Goal: Information Seeking & Learning: Learn about a topic

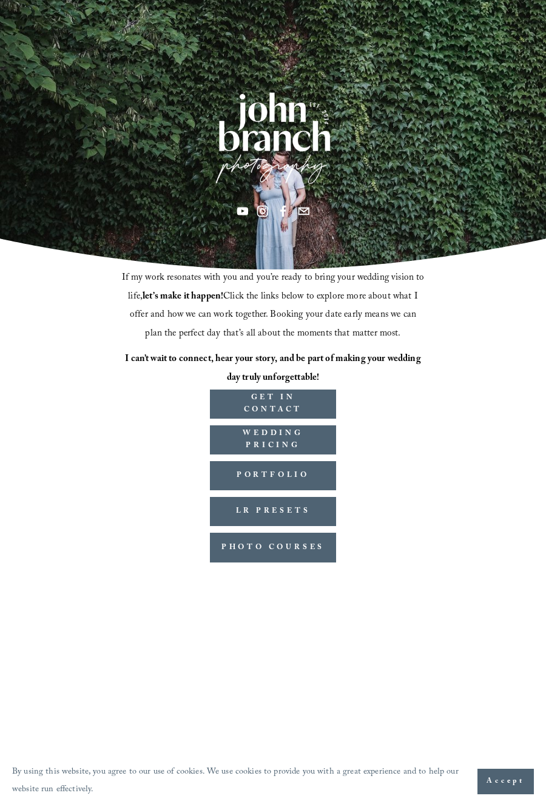
click at [304, 419] on link "GET IN CONTACT" at bounding box center [273, 404] width 126 height 29
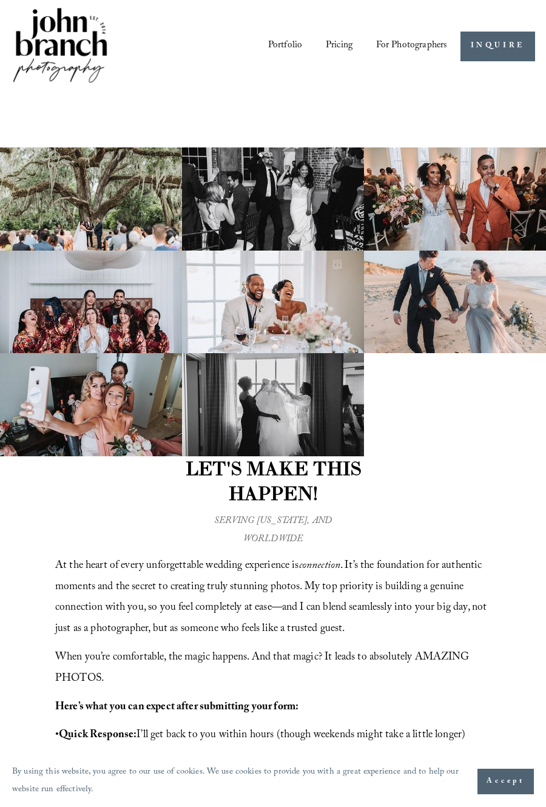
click at [0, 0] on div at bounding box center [0, 0] width 0 height 0
click at [386, 507] on link "Folder: For Photographers" at bounding box center [273, 522] width 287 height 33
click at [0, 0] on div at bounding box center [0, 0] width 0 height 0
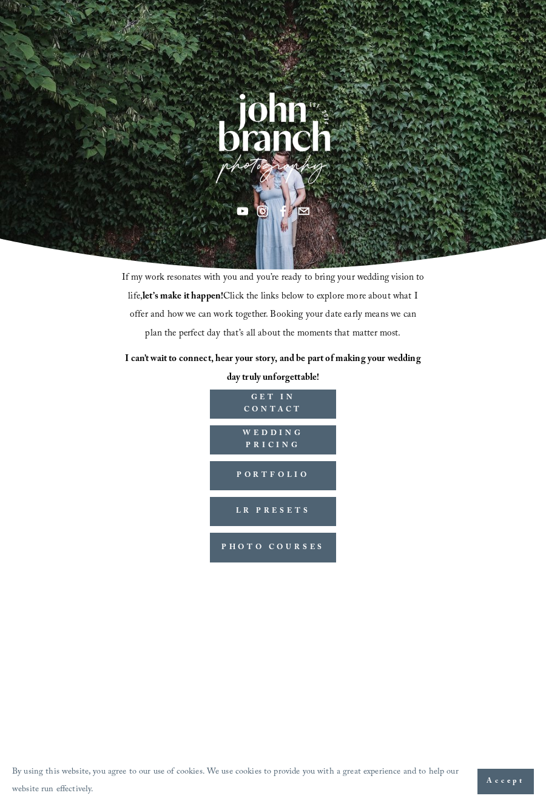
click at [305, 483] on link "PORTFOLIO" at bounding box center [273, 475] width 126 height 29
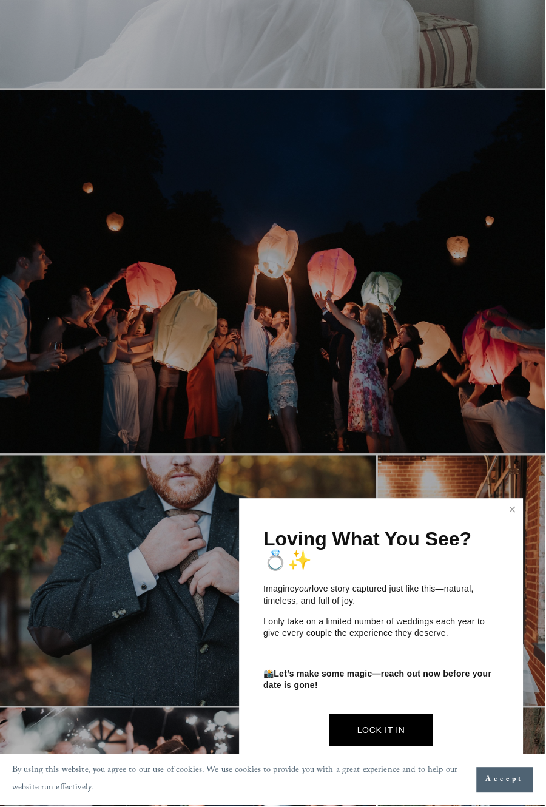
scroll to position [4681, 0]
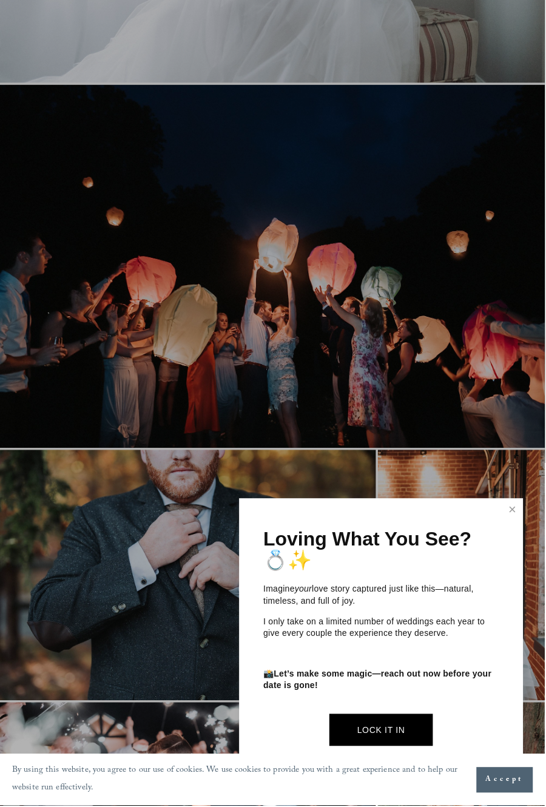
click at [521, 521] on link "Close" at bounding box center [513, 510] width 18 height 19
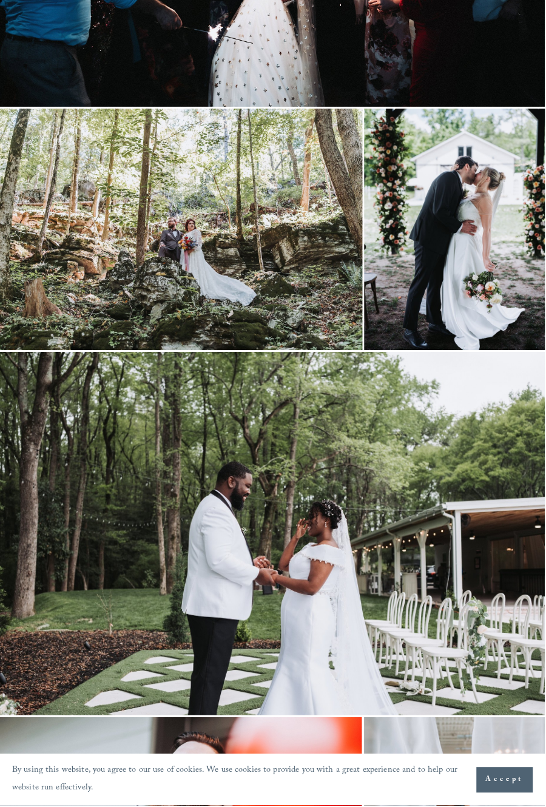
scroll to position [6765, 0]
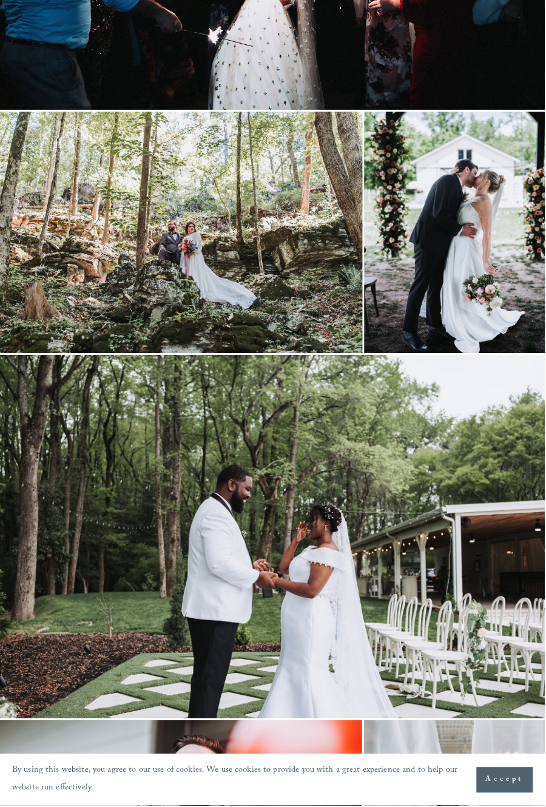
click at [464, 447] on img at bounding box center [273, 538] width 546 height 364
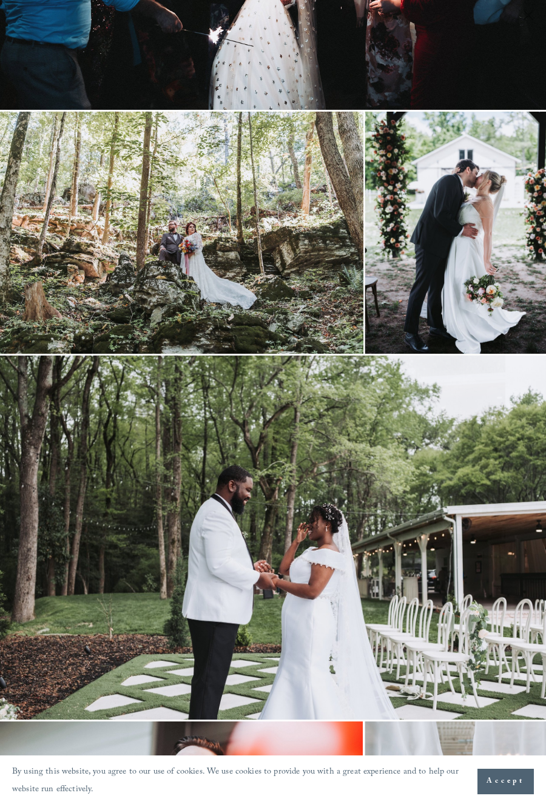
click at [451, 446] on div "Gallery" at bounding box center [401, 404] width 257 height 750
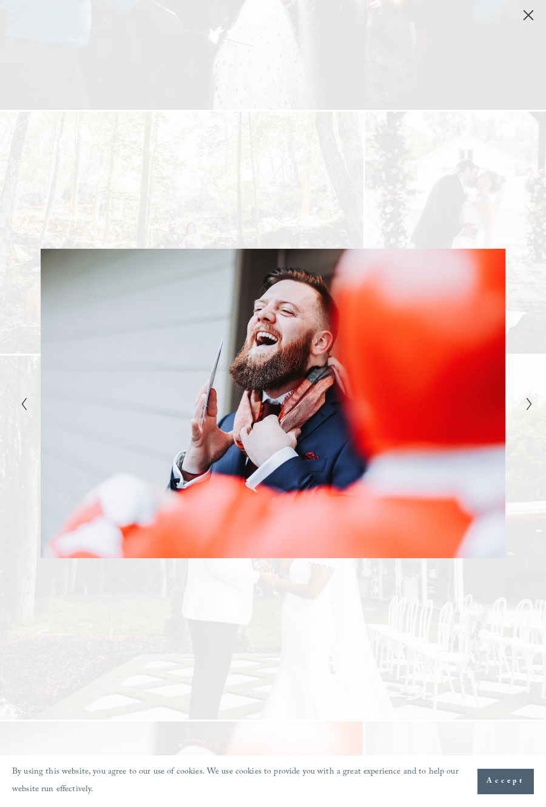
click at [455, 431] on div "Gallery" at bounding box center [401, 404] width 257 height 750
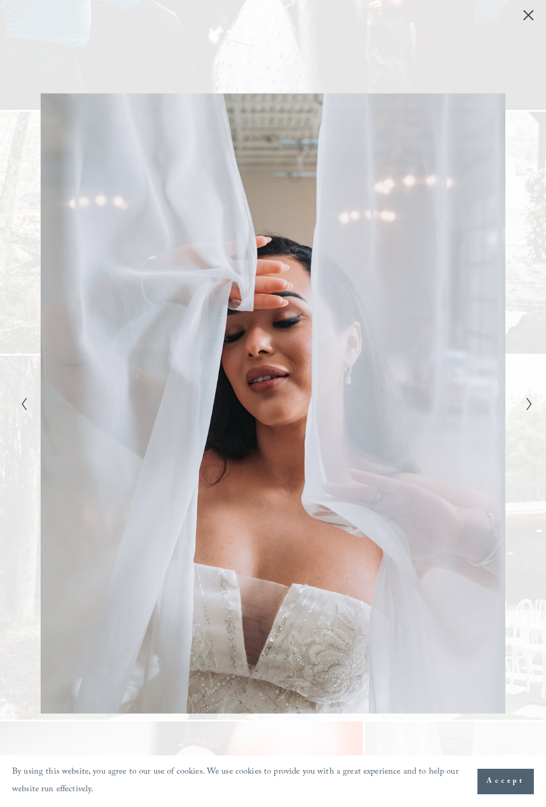
click at [481, 421] on div "Gallery" at bounding box center [401, 404] width 257 height 750
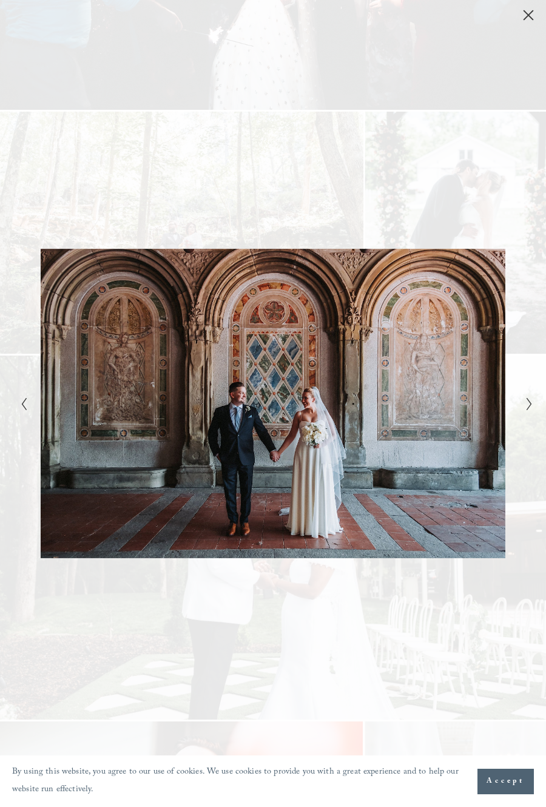
click at [481, 421] on div "Gallery" at bounding box center [401, 404] width 257 height 750
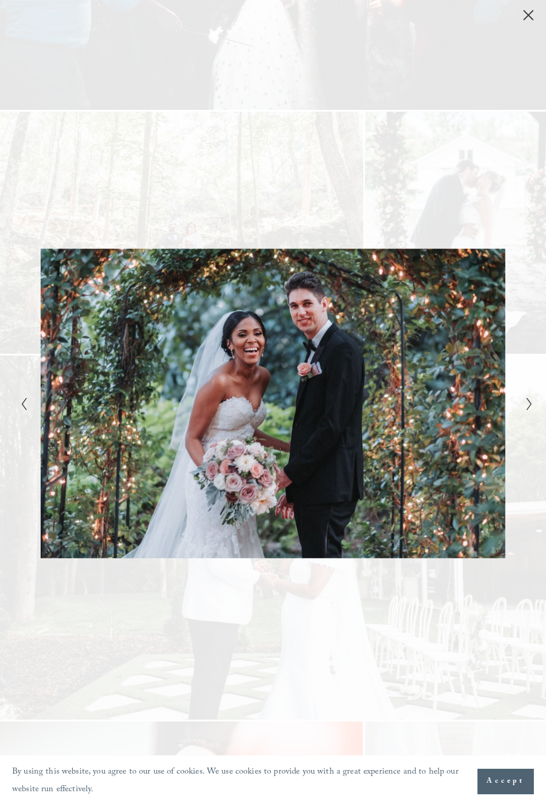
click at [481, 421] on div "Gallery" at bounding box center [401, 404] width 257 height 750
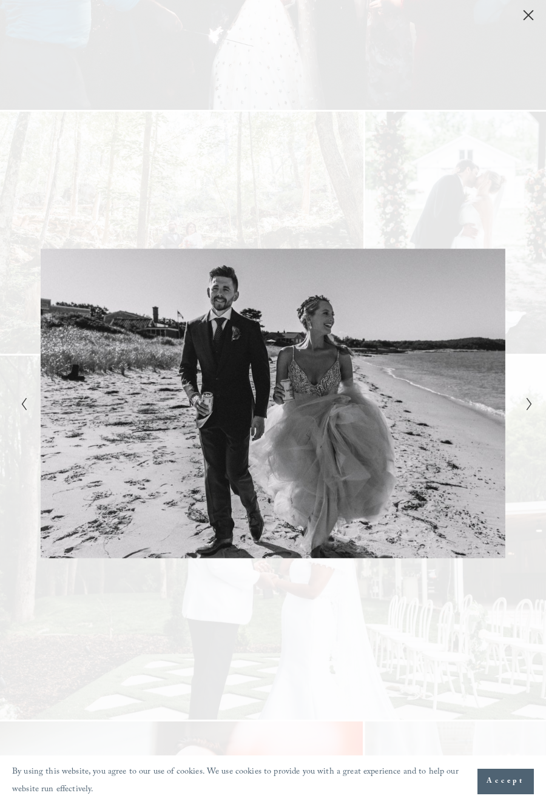
click at [481, 421] on div "Gallery" at bounding box center [401, 404] width 257 height 750
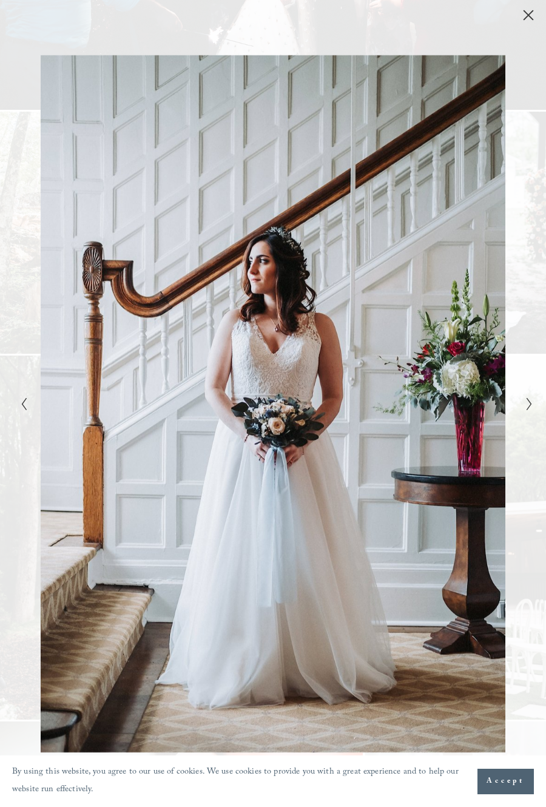
click at [536, 15] on button "Close" at bounding box center [528, 14] width 19 height 13
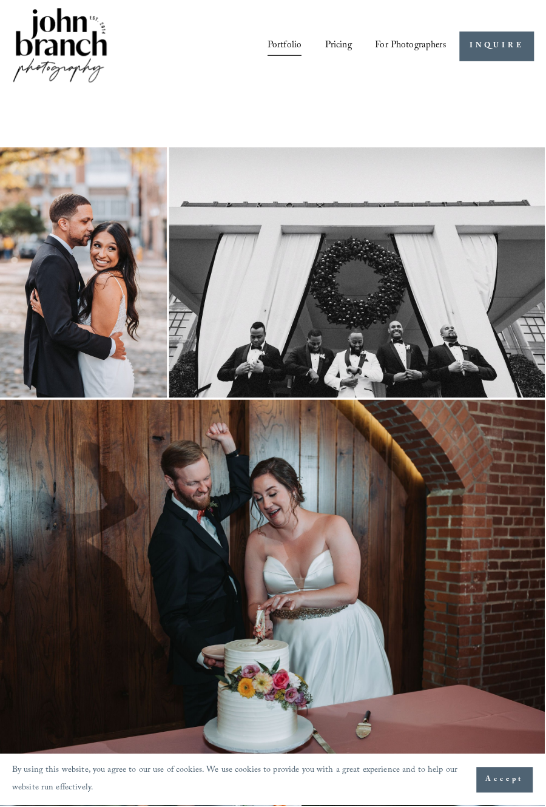
click at [0, 0] on div at bounding box center [0, 0] width 0 height 0
click at [396, 509] on link "Folder: For Photographers" at bounding box center [273, 522] width 287 height 33
click at [319, 393] on link "Presets" at bounding box center [273, 392] width 92 height 33
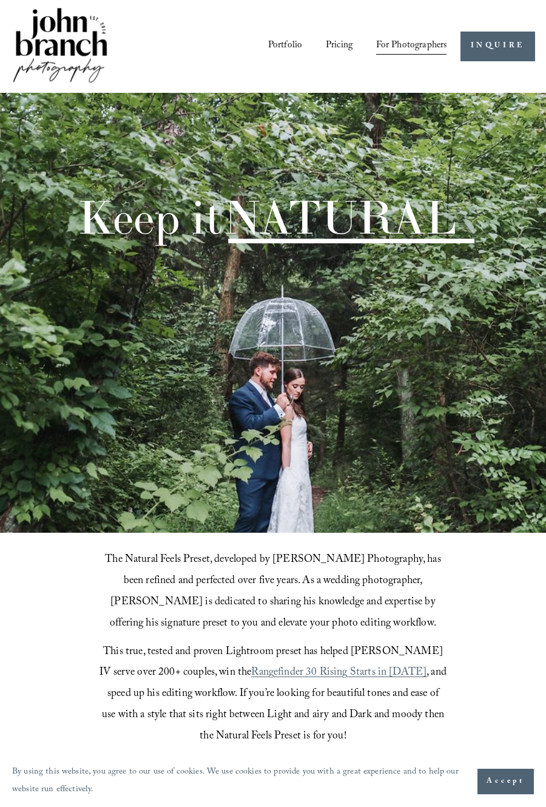
click at [0, 0] on div at bounding box center [0, 0] width 0 height 0
click at [372, 518] on link "Folder: For Photographers" at bounding box center [273, 522] width 287 height 33
click at [331, 480] on link "Education" at bounding box center [274, 480] width 138 height 33
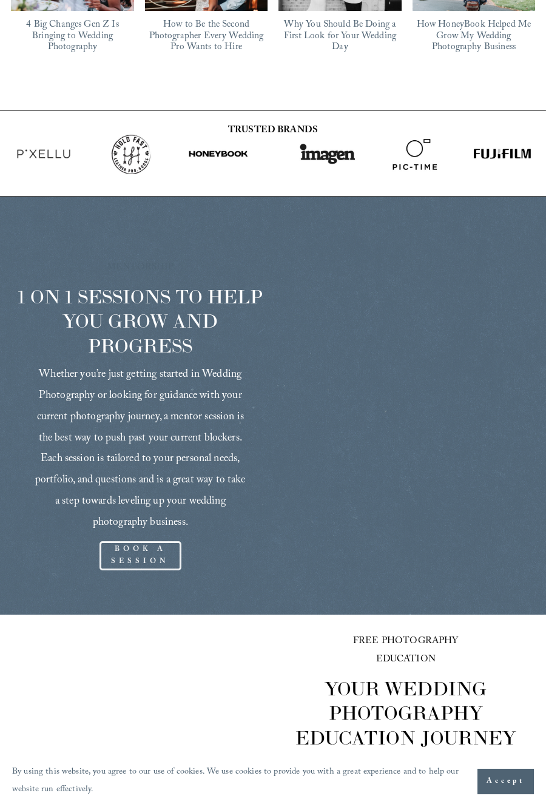
scroll to position [1249, 0]
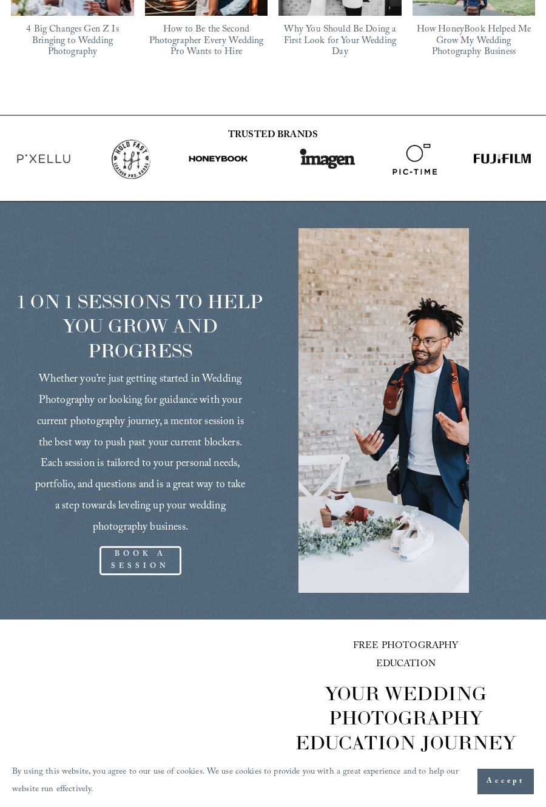
click at [157, 546] on link "BOOK A SESSION" at bounding box center [141, 560] width 82 height 29
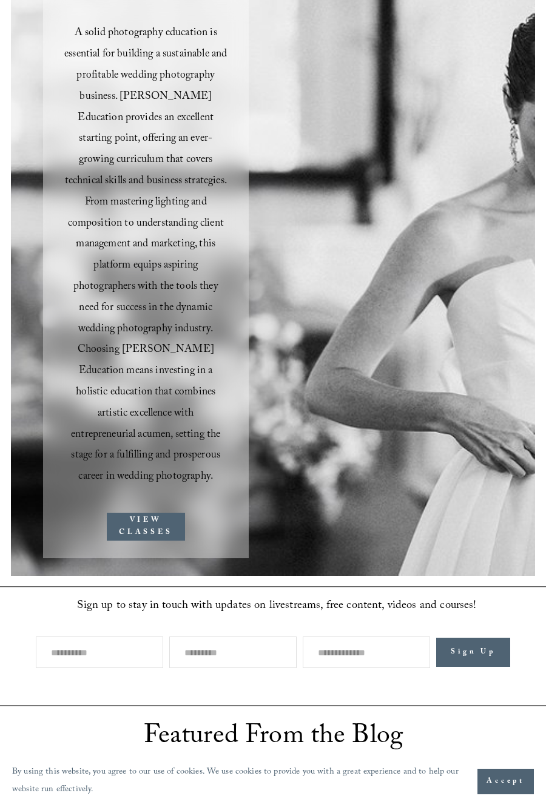
scroll to position [182, 0]
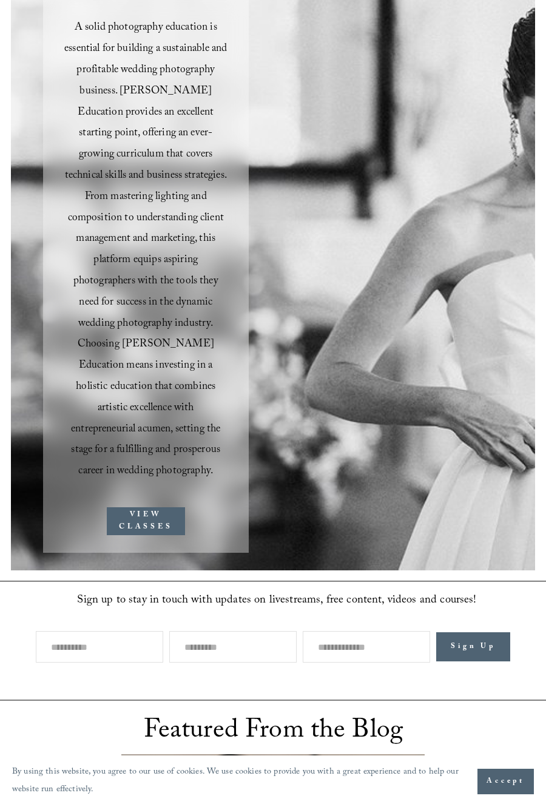
click at [169, 508] on link "VIEW CLASSES" at bounding box center [146, 522] width 78 height 29
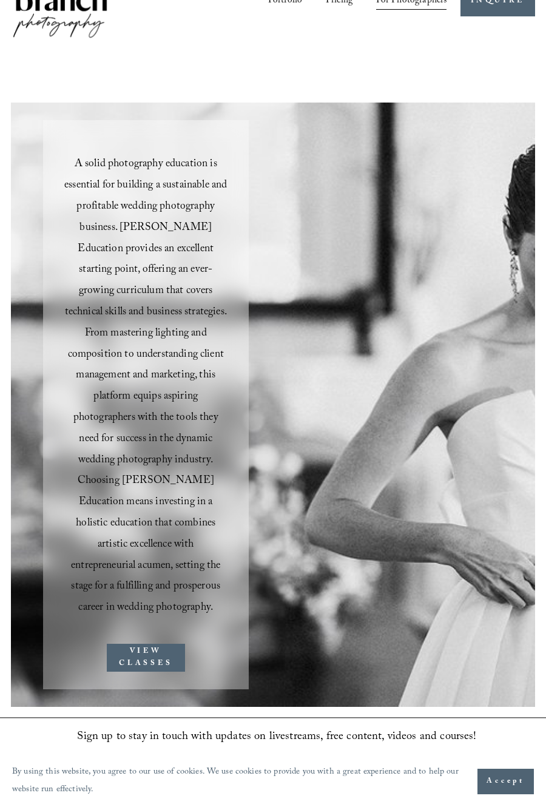
click at [0, 0] on button "Open Menu Close Menu" at bounding box center [0, 0] width 0 height 0
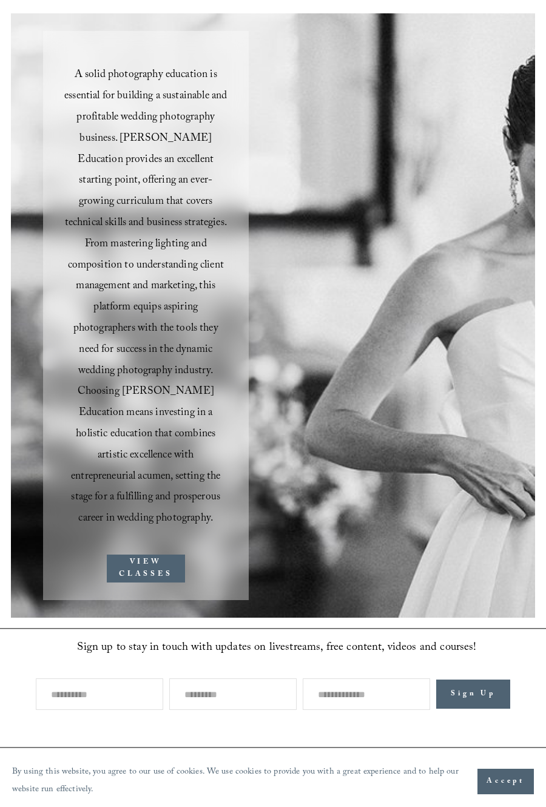
scroll to position [182, 0]
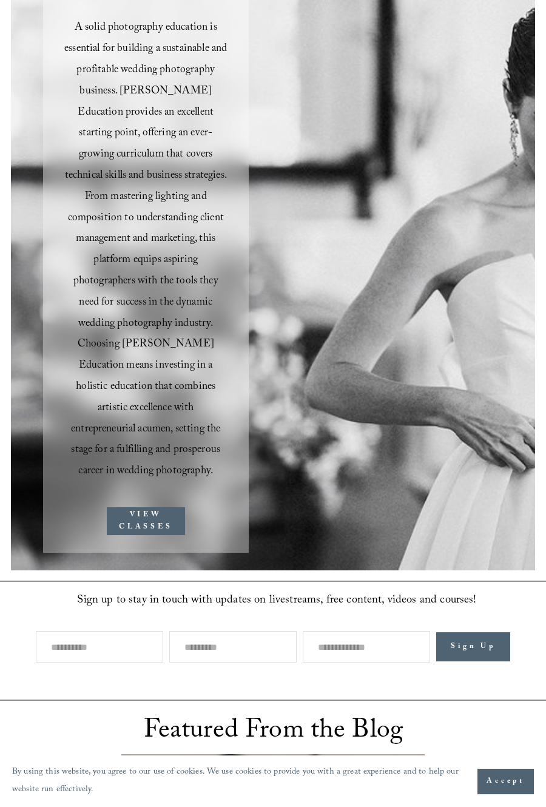
click at [374, 514] on link "Folder: For Photographers" at bounding box center [273, 522] width 287 height 33
click at [297, 648] on link "Blog" at bounding box center [273, 655] width 63 height 33
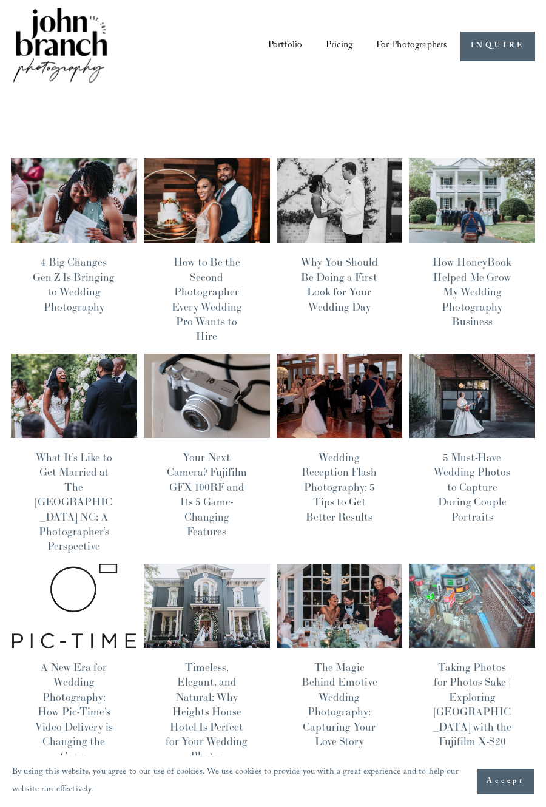
click at [0, 0] on div at bounding box center [0, 0] width 0 height 0
click at [302, 432] on link "Pricing" at bounding box center [272, 435] width 95 height 33
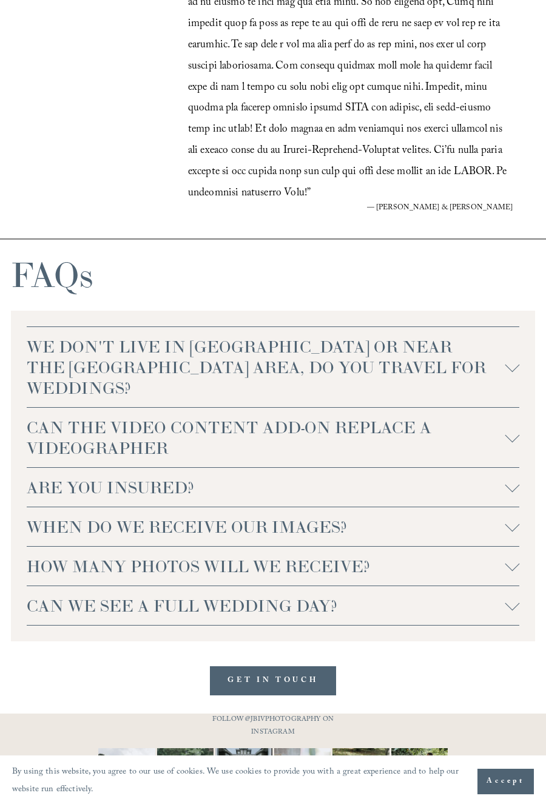
scroll to position [2626, 0]
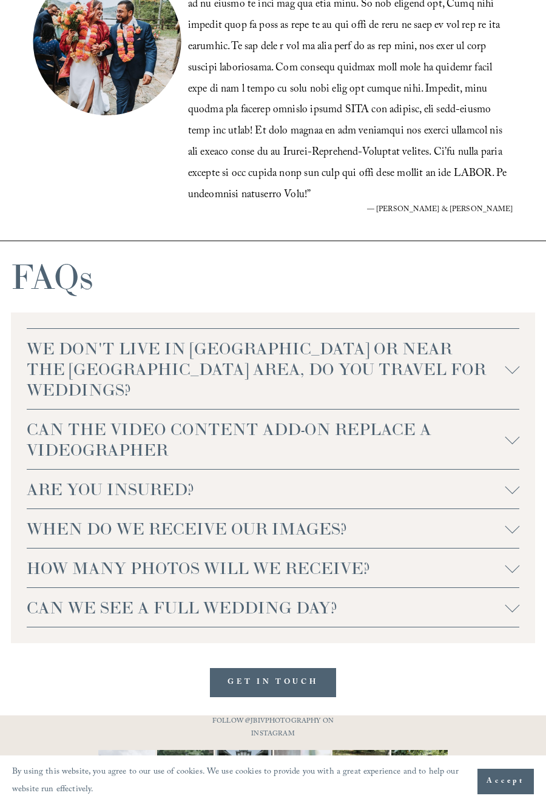
click at [477, 367] on span "WE DON'T LIVE IN [GEOGRAPHIC_DATA] OR NEAR THE [GEOGRAPHIC_DATA] AREA, DO YOU T…" at bounding box center [266, 369] width 478 height 62
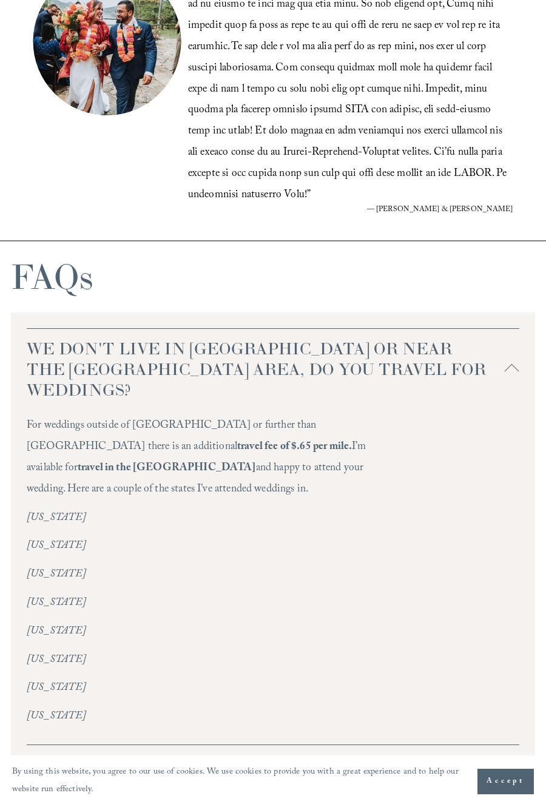
click at [477, 367] on span "WE DON'T LIVE IN [GEOGRAPHIC_DATA] OR NEAR THE [GEOGRAPHIC_DATA] AREA, DO YOU T…" at bounding box center [266, 369] width 478 height 62
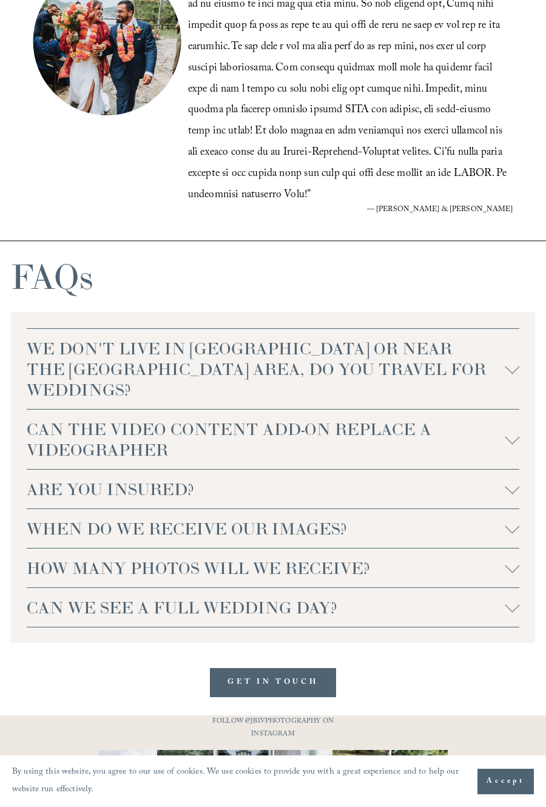
click at [470, 377] on span "WE DON'T LIVE IN [GEOGRAPHIC_DATA] OR NEAR THE [GEOGRAPHIC_DATA] AREA, DO YOU T…" at bounding box center [266, 369] width 478 height 62
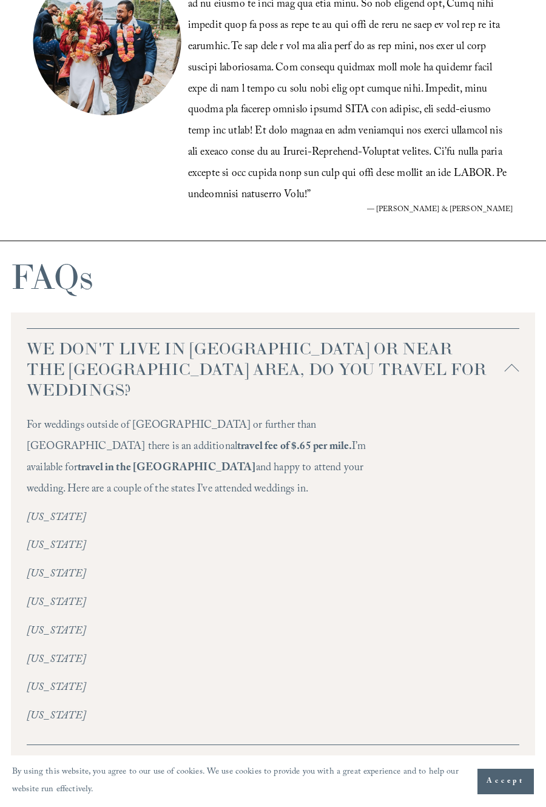
click at [465, 376] on span "WE DON'T LIVE IN NC OR NEAR THE RALEIGH AREA, DO YOU TRAVEL FOR WEDDINGS?" at bounding box center [266, 369] width 478 height 62
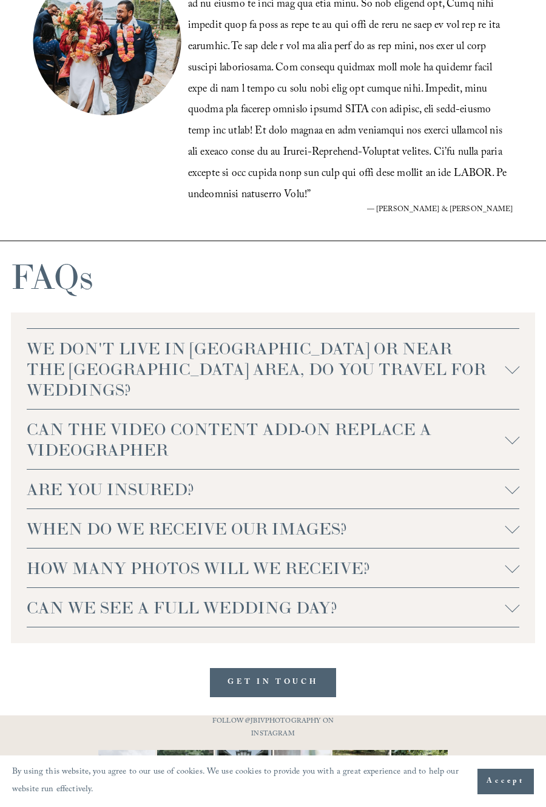
click at [447, 436] on span "CAN THE VIDEO CONTENT ADD-ON REPLACE A VIDEOGRAPHER" at bounding box center [266, 439] width 478 height 41
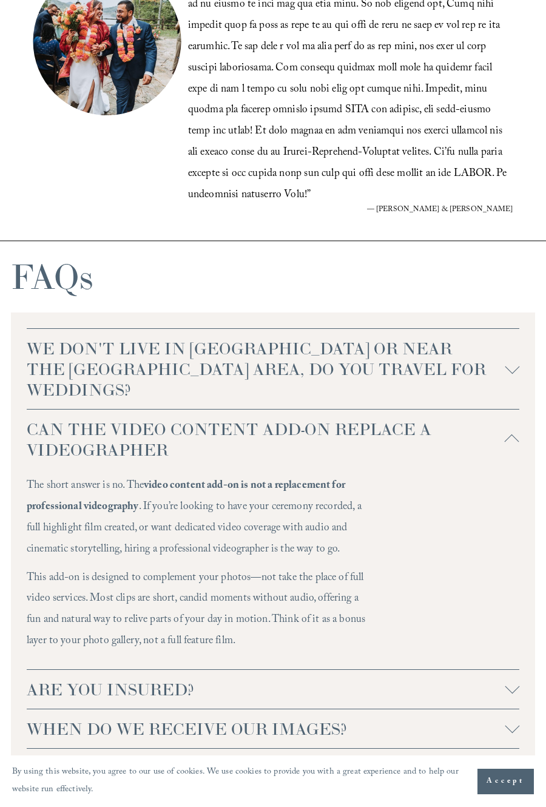
click at [434, 437] on span "CAN THE VIDEO CONTENT ADD-ON REPLACE A VIDEOGRAPHER" at bounding box center [266, 439] width 478 height 41
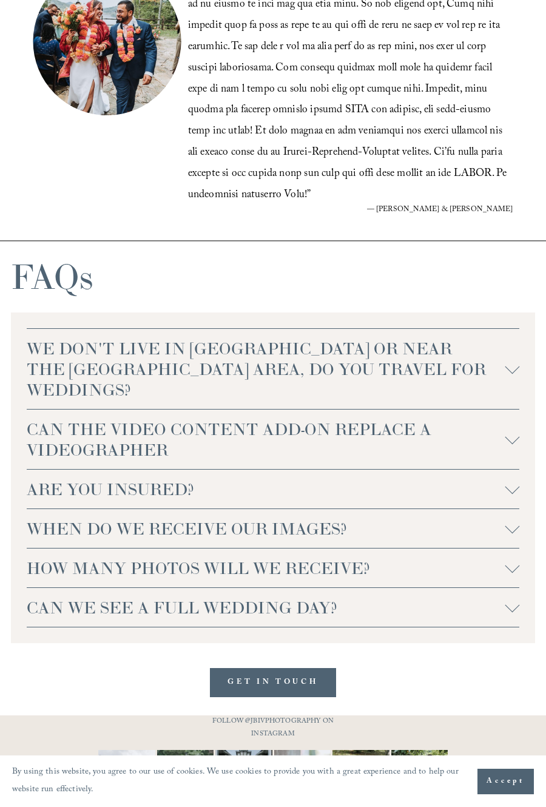
scroll to position [2628, 0]
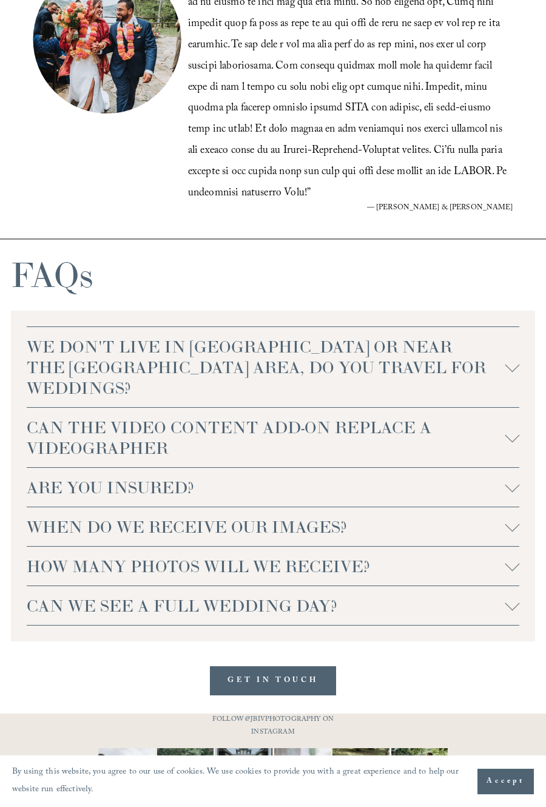
click at [433, 426] on span "CAN THE VIDEO CONTENT ADD-ON REPLACE A VIDEOGRAPHER" at bounding box center [266, 437] width 478 height 41
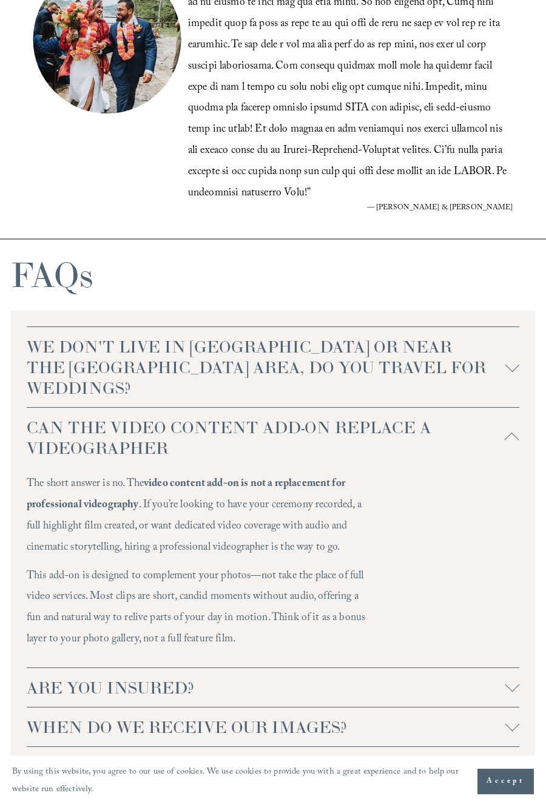
click at [428, 432] on span "CAN THE VIDEO CONTENT ADD-ON REPLACE A VIDEOGRAPHER" at bounding box center [266, 437] width 478 height 41
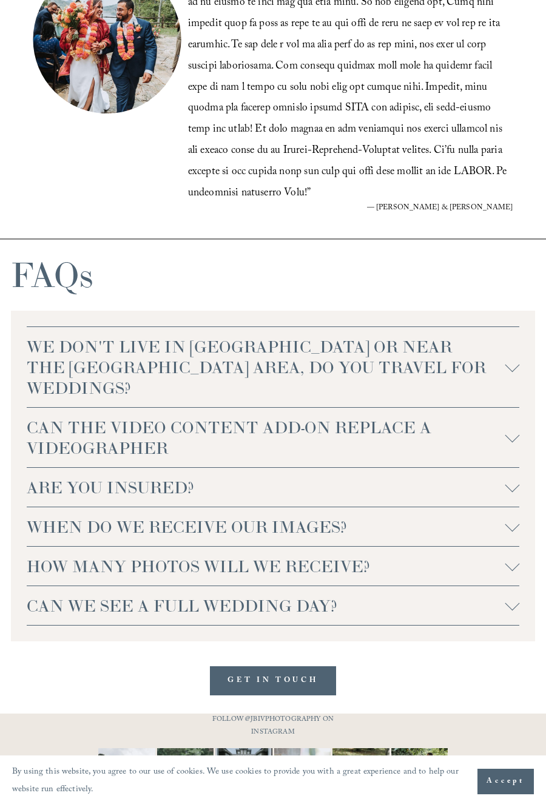
click at [377, 497] on span "ARE YOU INSURED?" at bounding box center [266, 487] width 478 height 21
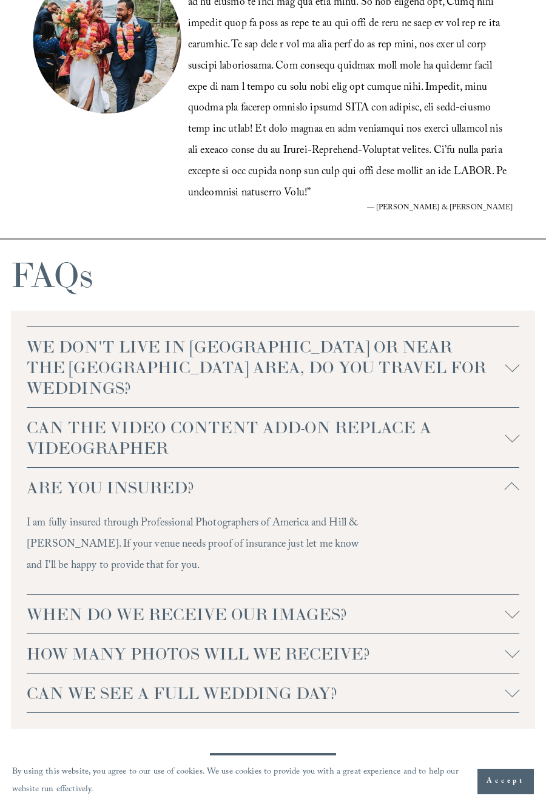
click at [381, 490] on span "ARE YOU INSURED?" at bounding box center [266, 487] width 478 height 21
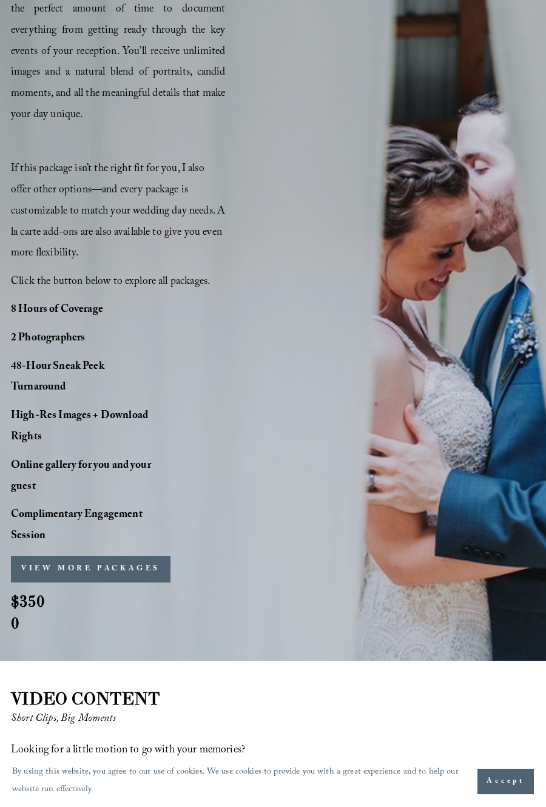
scroll to position [953, 0]
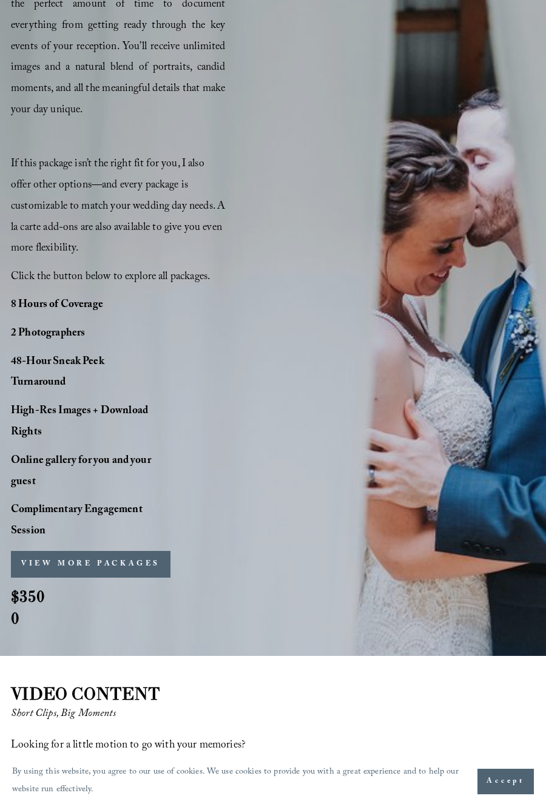
click at [111, 562] on button "VIEW MORE PACKAGES" at bounding box center [91, 564] width 160 height 27
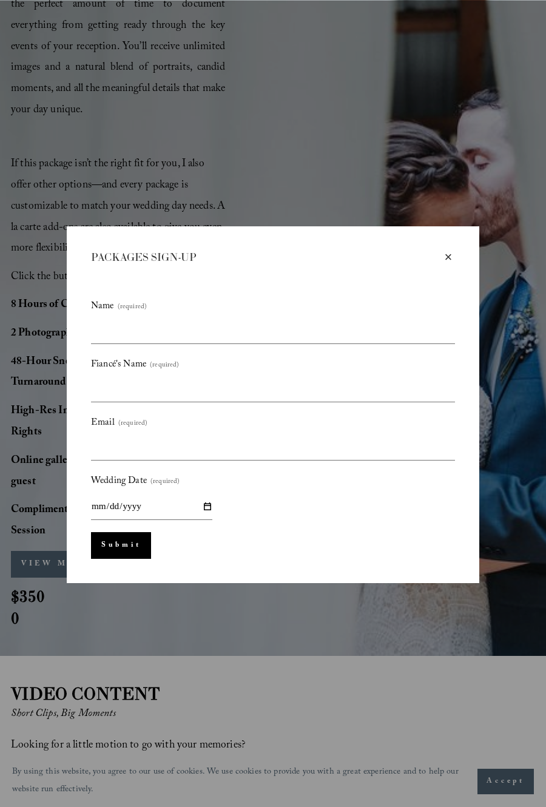
click at [447, 260] on div "×" at bounding box center [448, 257] width 13 height 13
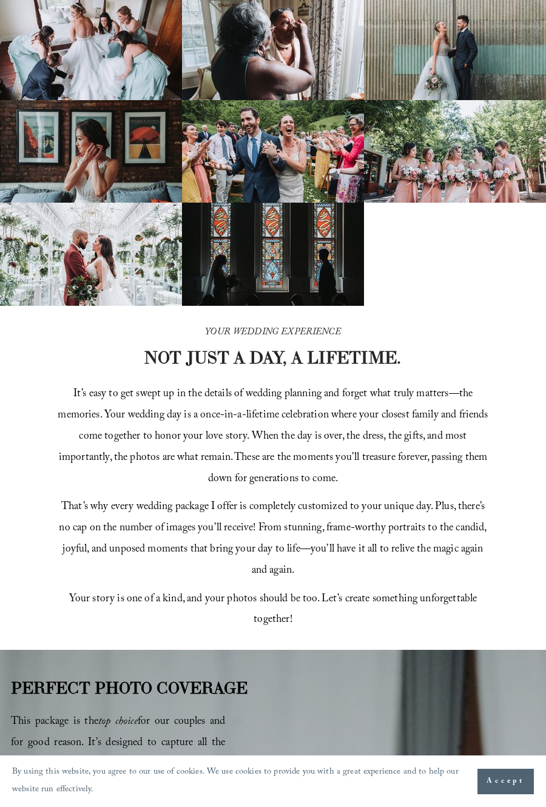
scroll to position [0, 0]
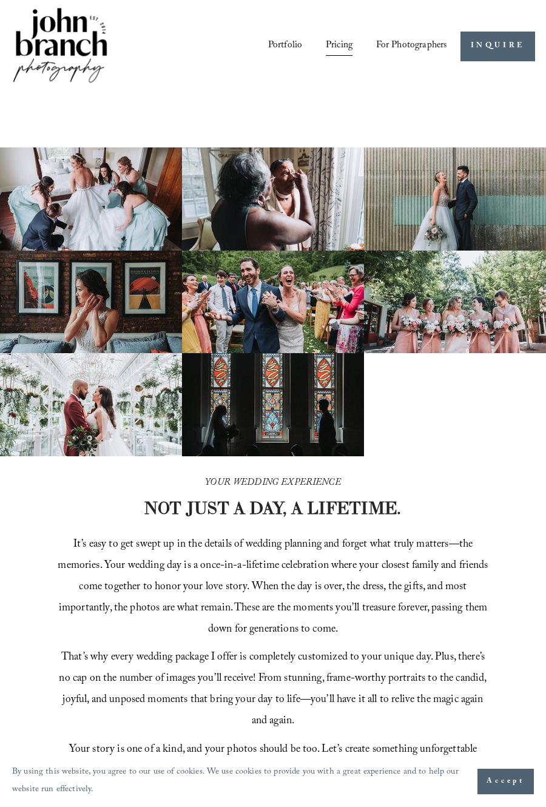
click at [0, 0] on div at bounding box center [0, 0] width 0 height 0
click at [393, 507] on link "Folder: For Photographers" at bounding box center [273, 522] width 287 height 33
click at [0, 0] on div at bounding box center [0, 0] width 0 height 0
